Goal: Information Seeking & Learning: Compare options

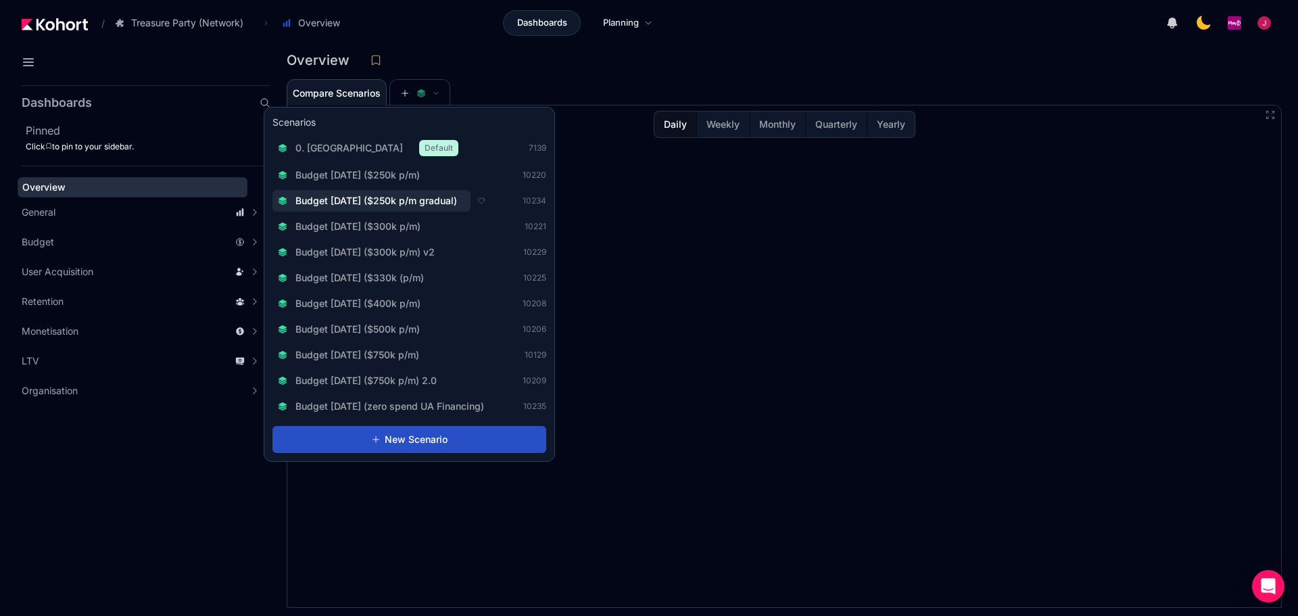
click at [399, 207] on span "Budget [DATE] ($250k p/m gradual)" at bounding box center [376, 201] width 162 height 14
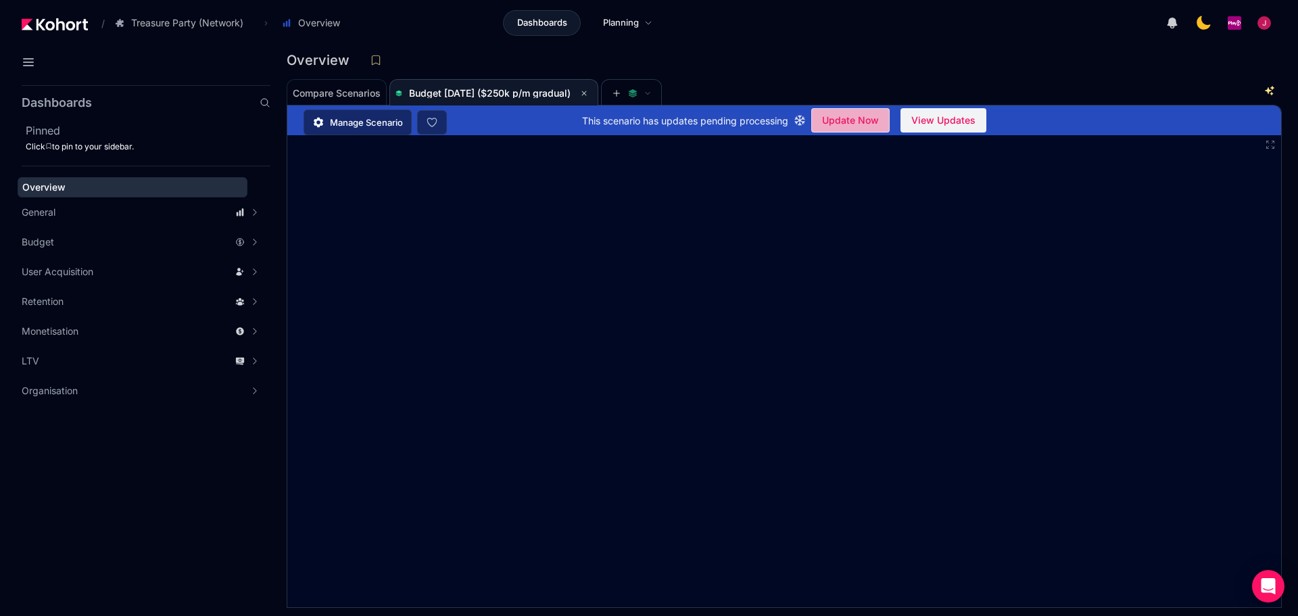
click at [845, 122] on span "Update Now" at bounding box center [850, 120] width 57 height 20
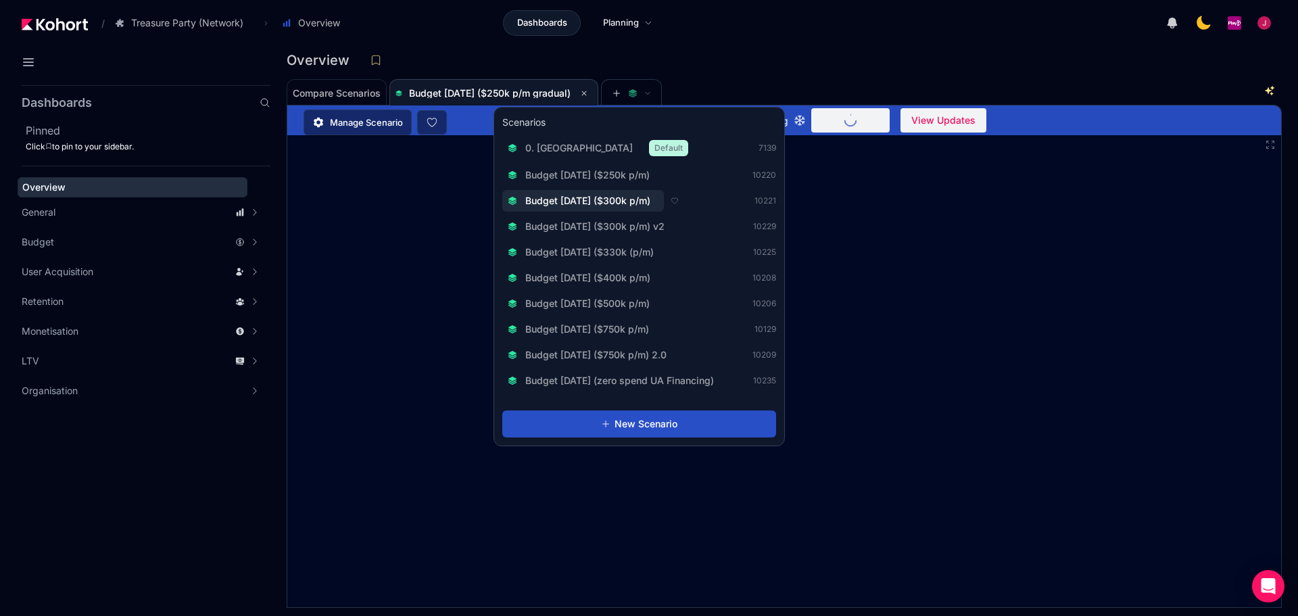
click at [620, 199] on span "Budget [DATE] ($300k p/m)" at bounding box center [587, 201] width 125 height 14
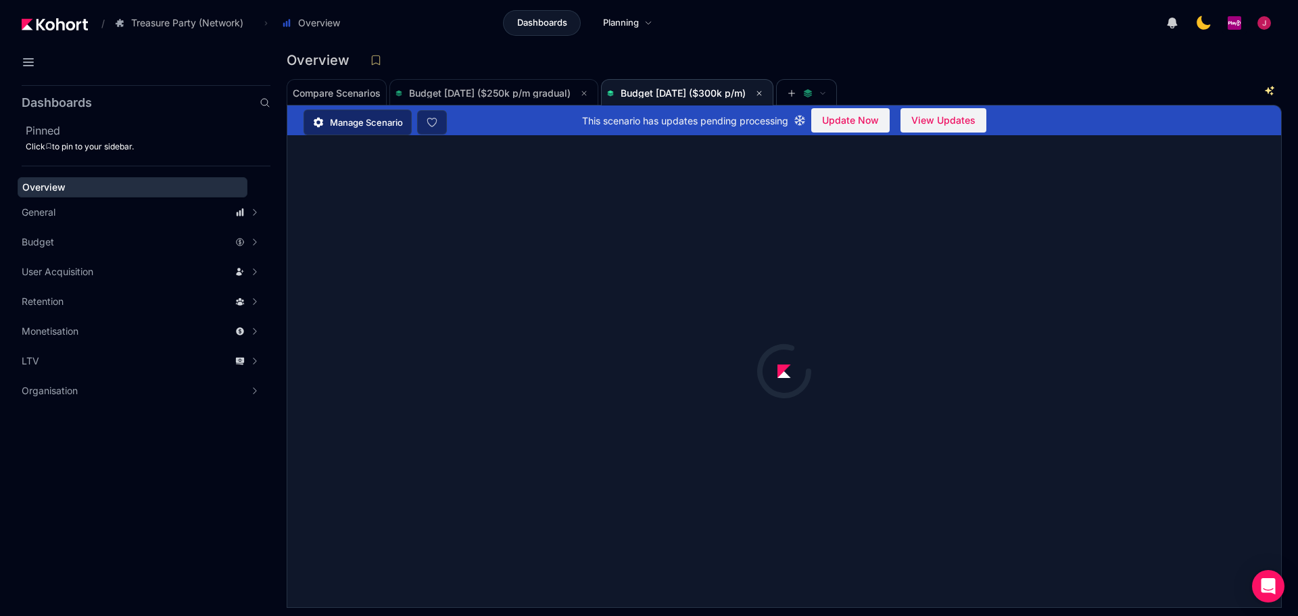
click at [737, 26] on div "Dashboards Planning" at bounding box center [584, 23] width 461 height 26
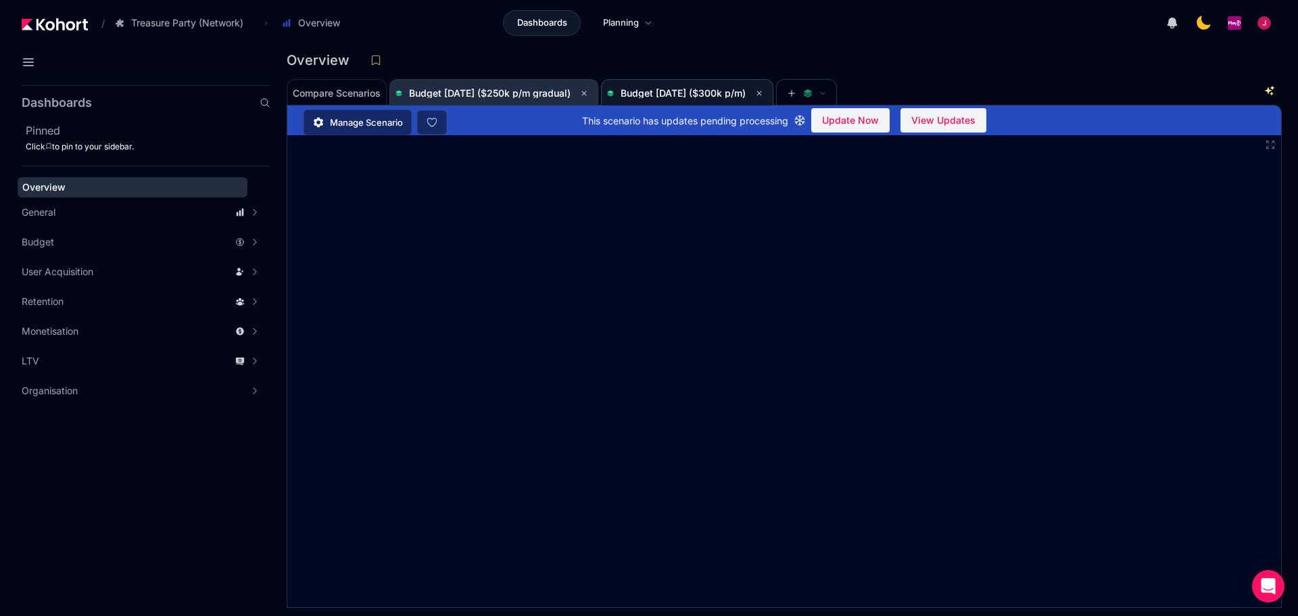
click at [522, 88] on span "Budget [DATE] ($250k p/m gradual)" at bounding box center [490, 92] width 162 height 11
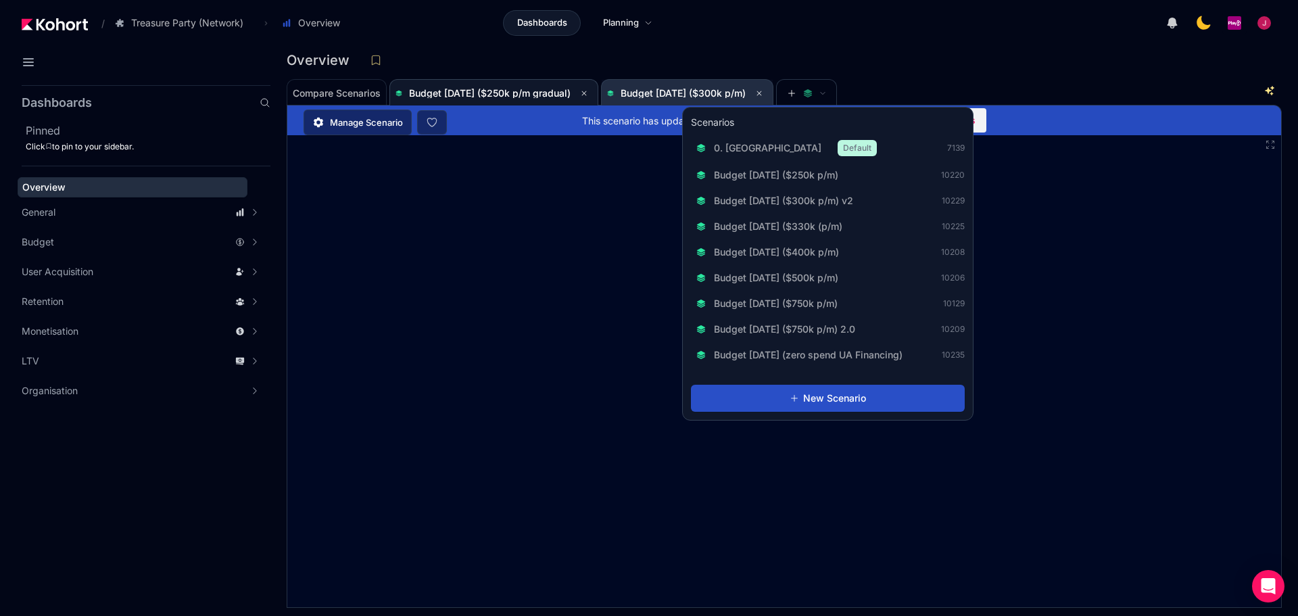
scroll to position [1, 0]
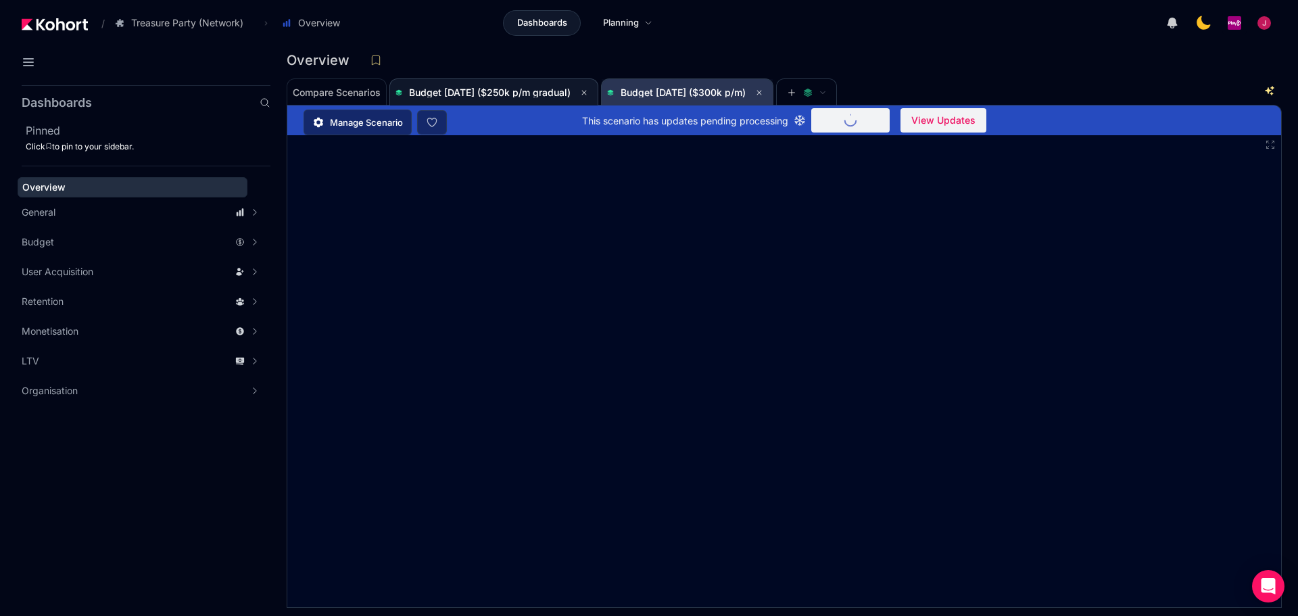
click at [709, 85] on span "Budget [DATE] ($300k p/m)" at bounding box center [687, 93] width 160 height 16
click at [511, 88] on span "Budget [DATE] ($250k p/m gradual)" at bounding box center [493, 93] width 197 height 16
click at [711, 91] on span "Budget [DATE] ($300k p/m)" at bounding box center [683, 92] width 125 height 11
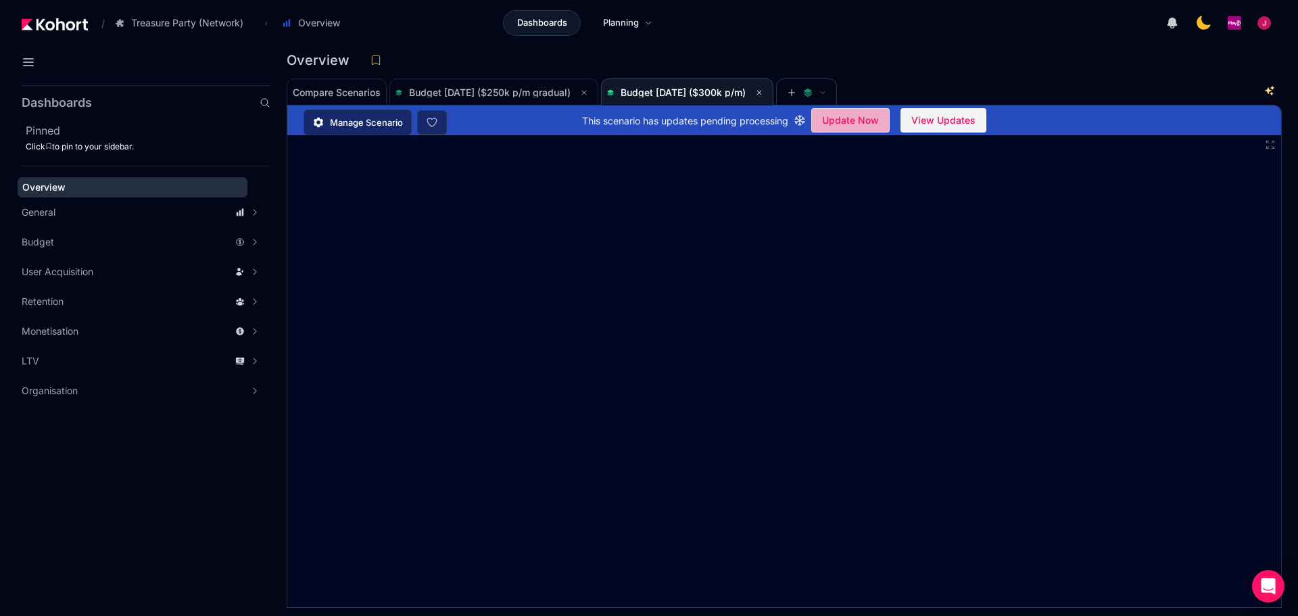
click at [861, 113] on span "Update Now" at bounding box center [850, 120] width 57 height 20
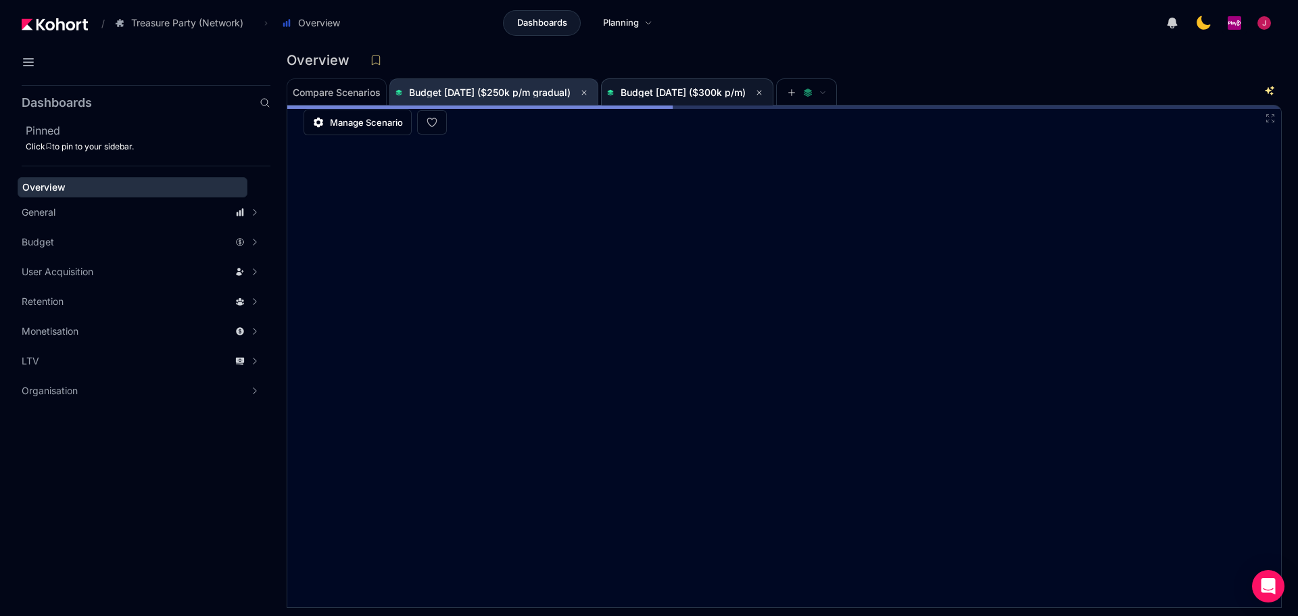
click at [523, 93] on span "Budget [DATE] ($250k p/m gradual)" at bounding box center [490, 92] width 162 height 11
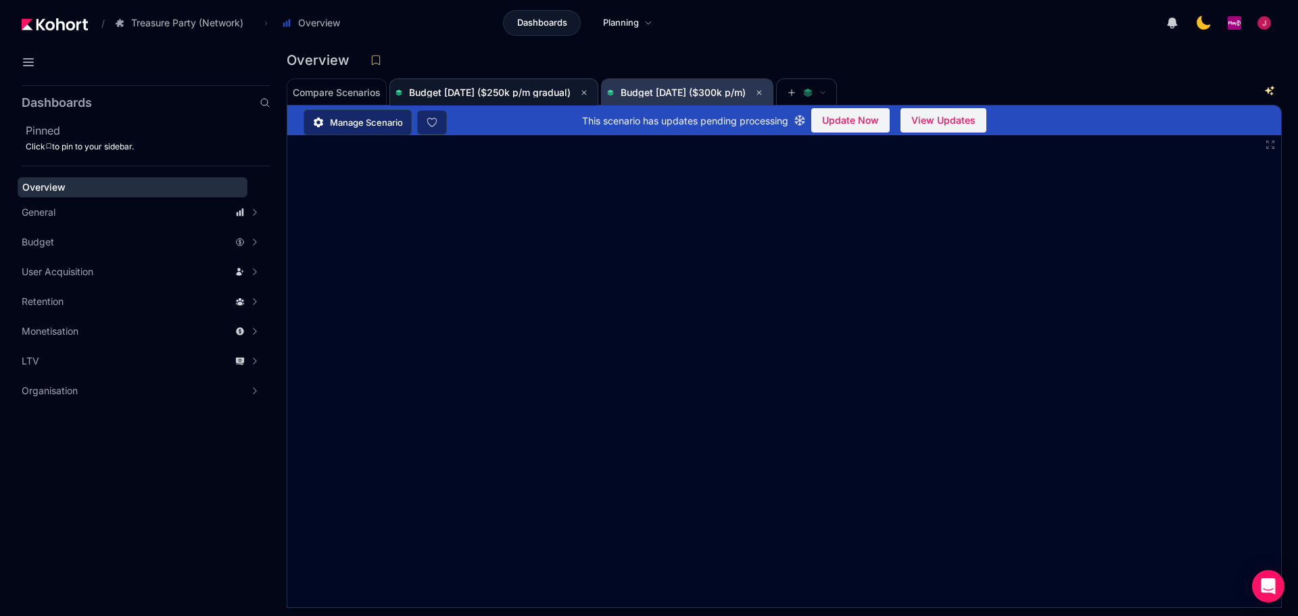
click at [702, 89] on span "Budget [DATE] ($300k p/m)" at bounding box center [687, 93] width 160 height 16
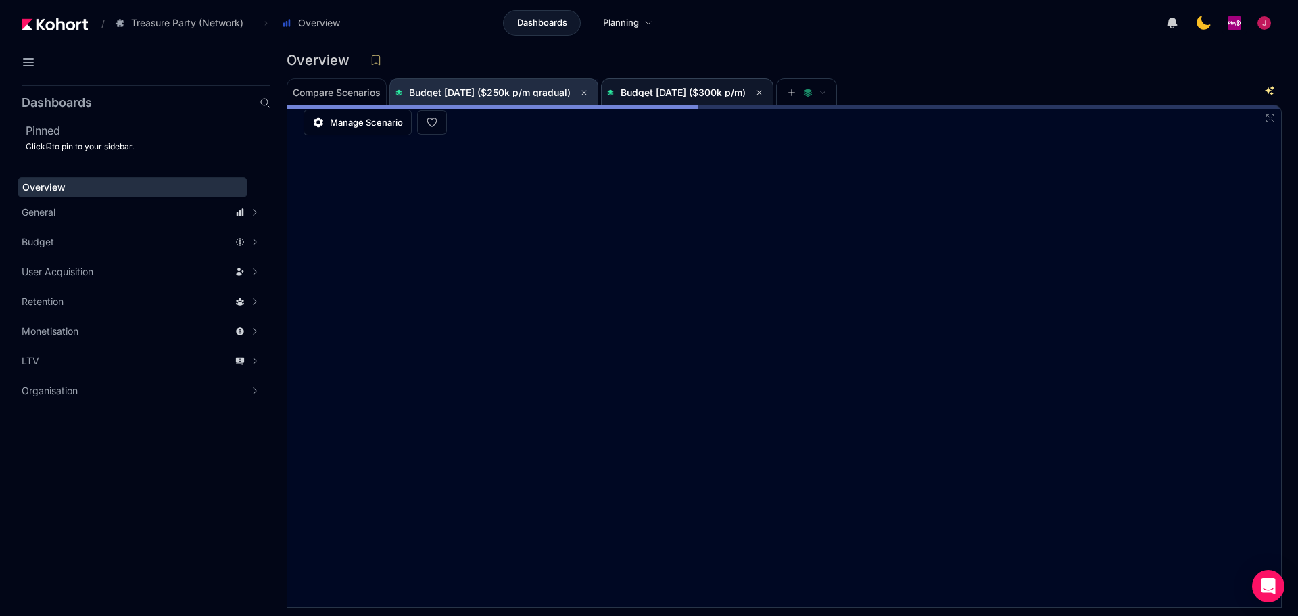
click at [491, 93] on span "Budget [DATE] ($250k p/m gradual)" at bounding box center [490, 92] width 162 height 11
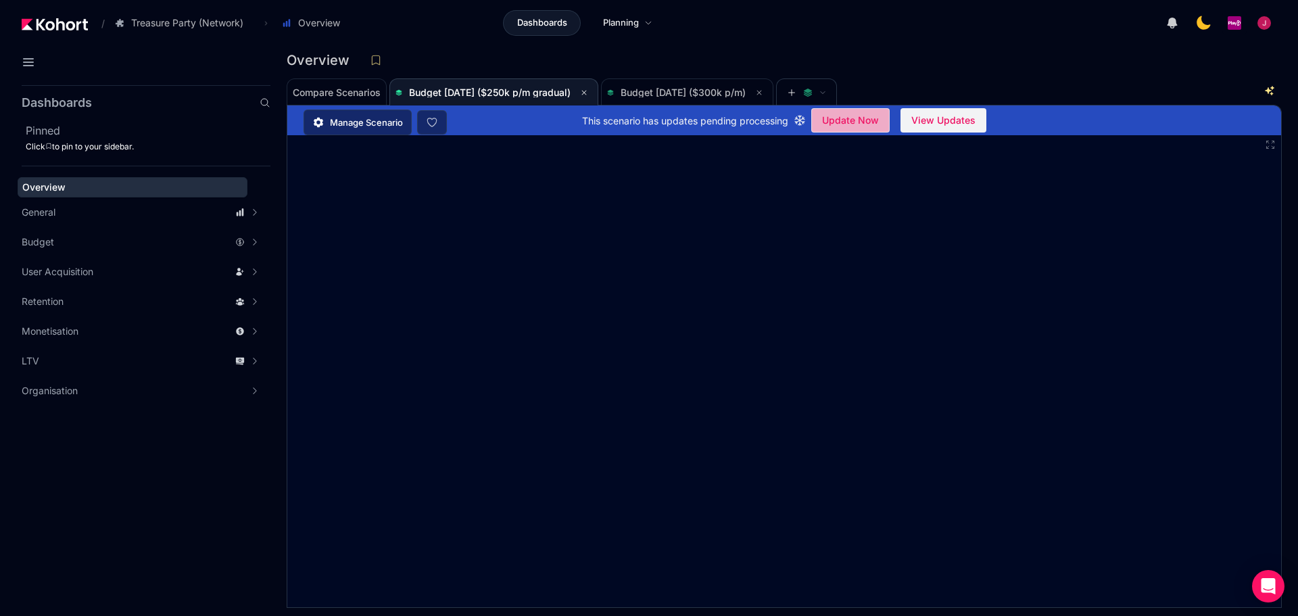
click at [826, 121] on circle "undefined" at bounding box center [828, 120] width 14 height 14
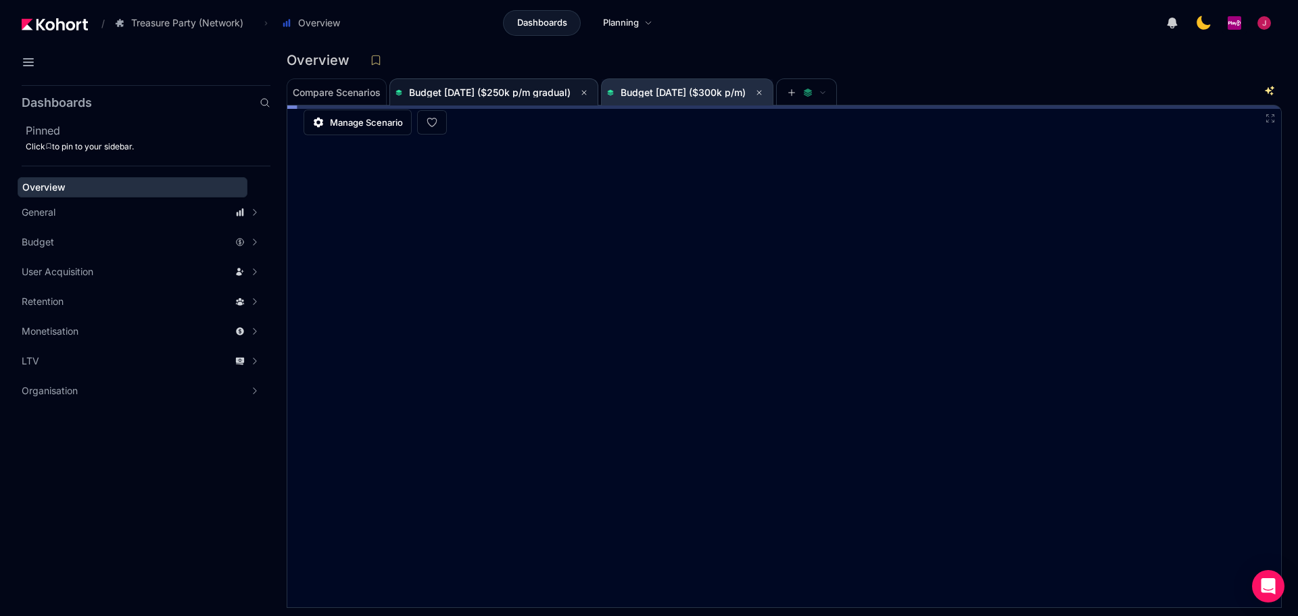
click at [697, 93] on span "Budget [DATE] ($300k p/m)" at bounding box center [683, 92] width 125 height 11
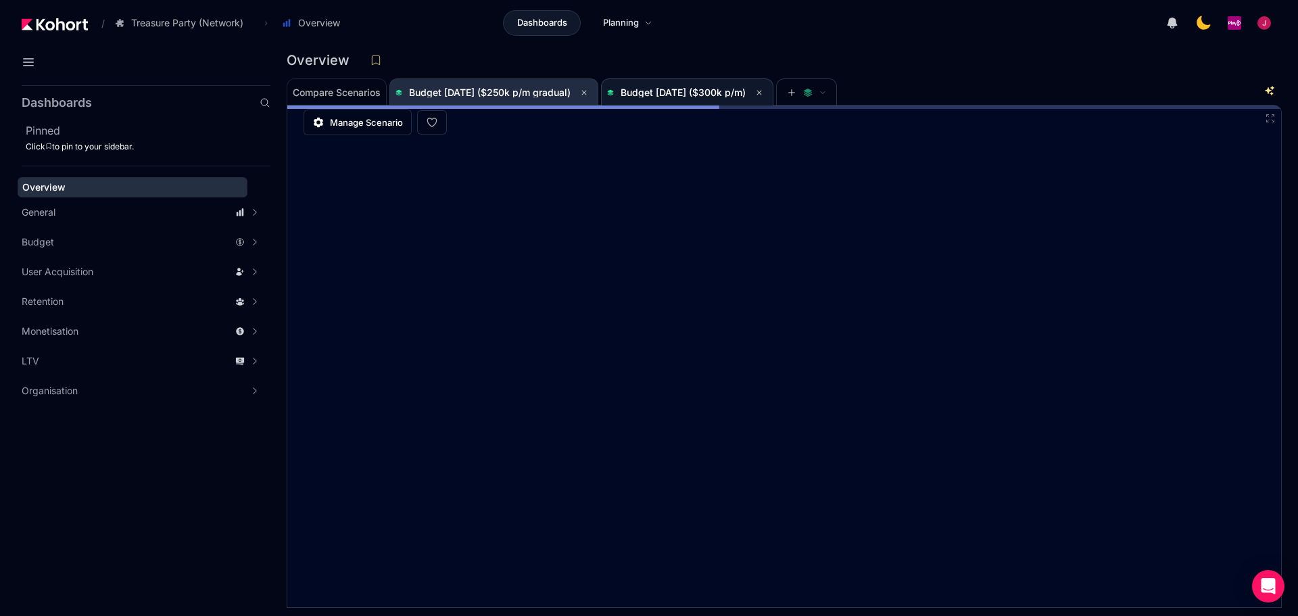
click at [492, 88] on span "Budget [DATE] ($250k p/m gradual)" at bounding box center [490, 92] width 162 height 11
